Goal: Check status: Check status

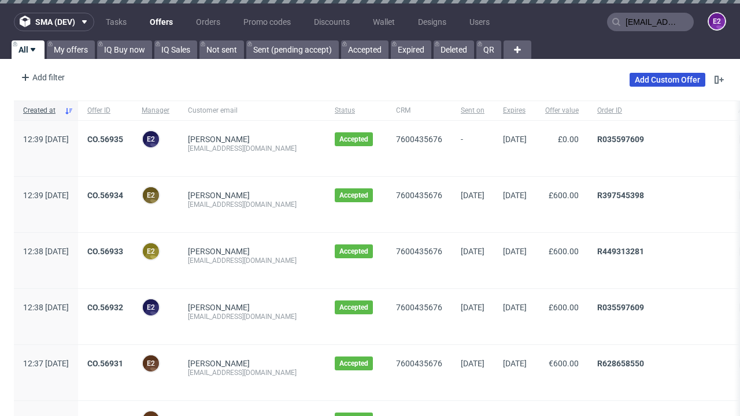
type input "[EMAIL_ADDRESS][DOMAIN_NAME]"
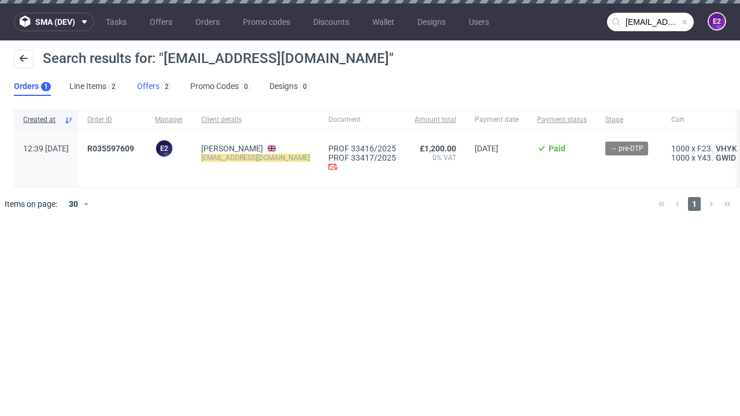
click at [154, 87] on link "Offers 2" at bounding box center [154, 86] width 35 height 19
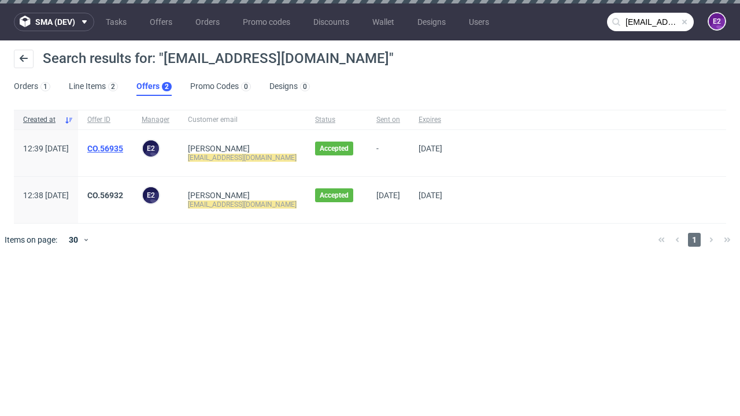
click at [123, 149] on link "CO.56935" at bounding box center [105, 148] width 36 height 9
